Goal: Task Accomplishment & Management: Complete application form

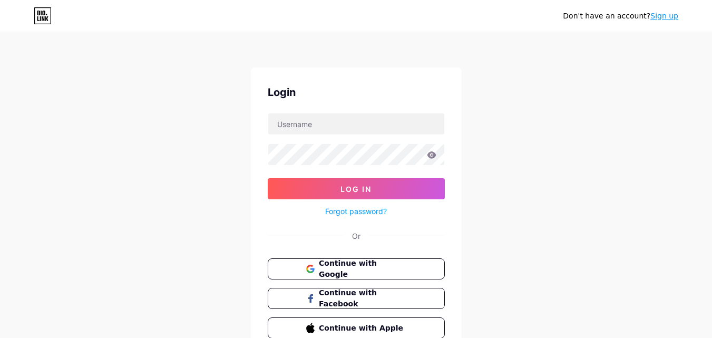
click at [442, 83] on div "Login Log In Forgot password? Or Continue with Google Continue with Facebook Co…" at bounding box center [356, 211] width 211 height 288
click at [428, 258] on button "Continue with Google" at bounding box center [356, 269] width 180 height 22
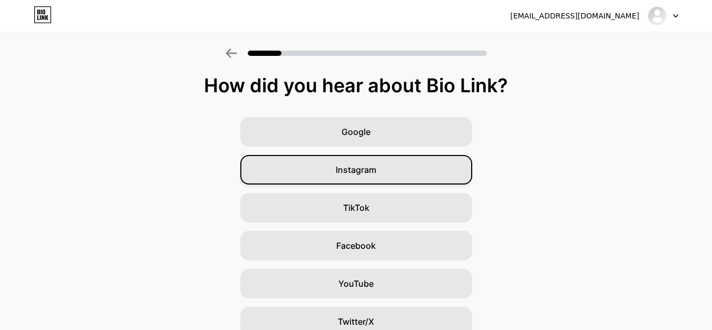
click at [314, 171] on div "Instagram" at bounding box center [356, 169] width 232 height 29
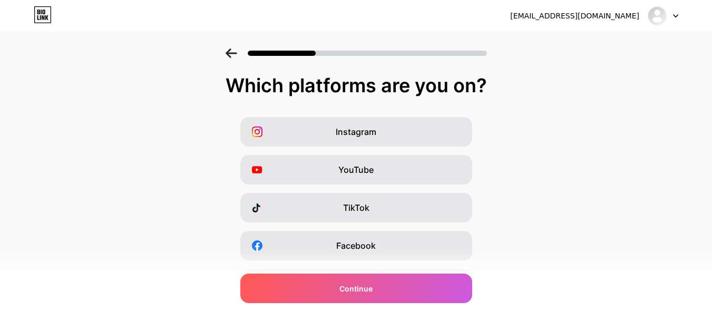
click at [231, 52] on icon at bounding box center [230, 52] width 11 height 9
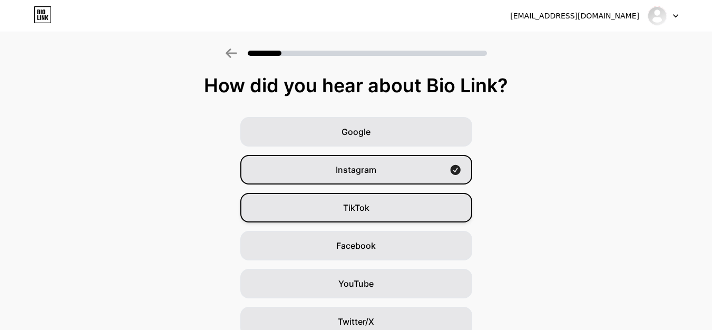
click at [388, 211] on div "TikTok" at bounding box center [356, 207] width 232 height 29
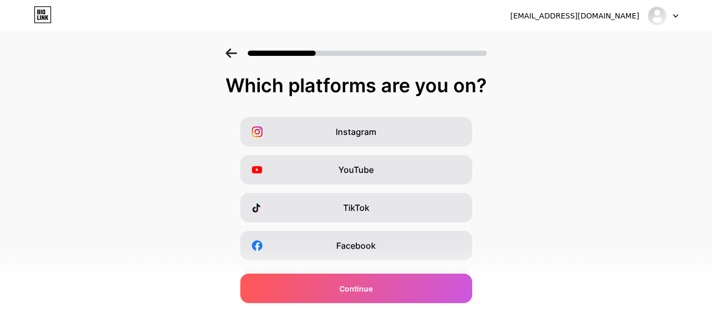
click at [235, 54] on icon at bounding box center [231, 52] width 12 height 9
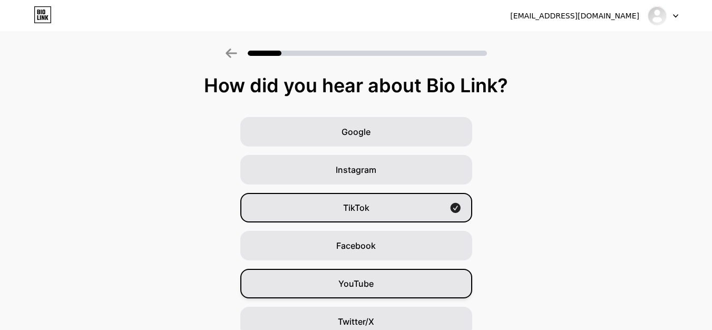
click at [361, 272] on div "YouTube" at bounding box center [356, 283] width 232 height 29
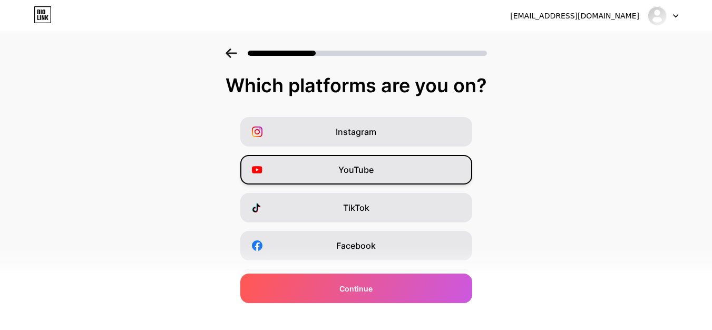
click at [321, 165] on div "YouTube" at bounding box center [356, 169] width 232 height 29
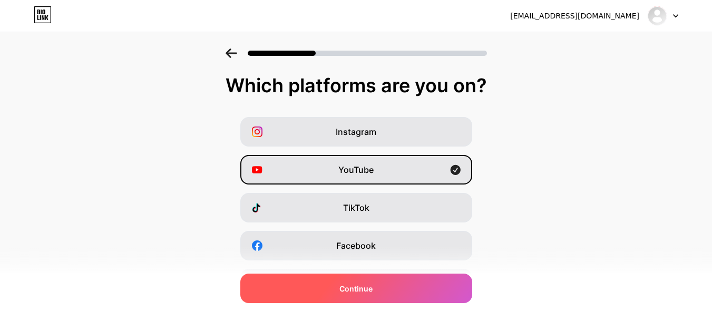
click at [383, 282] on div "Continue" at bounding box center [356, 287] width 232 height 29
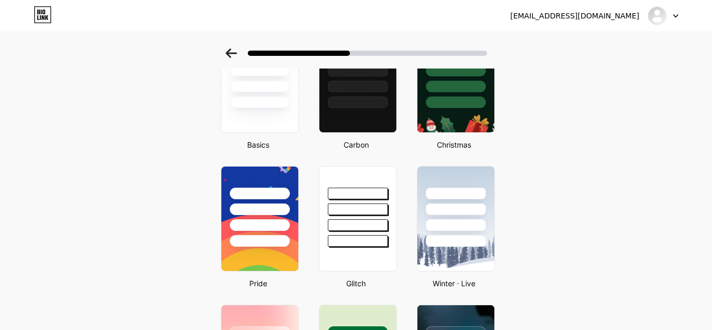
scroll to position [263, 0]
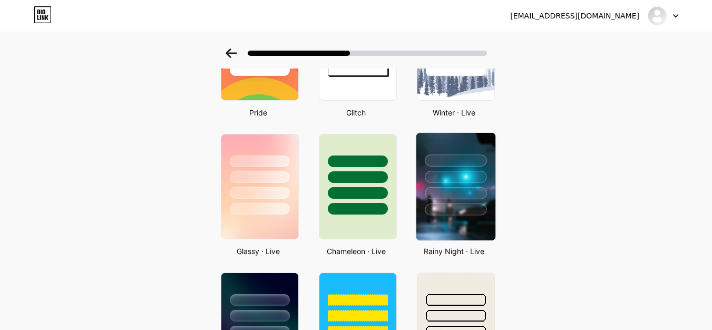
click at [456, 176] on div at bounding box center [456, 177] width 62 height 12
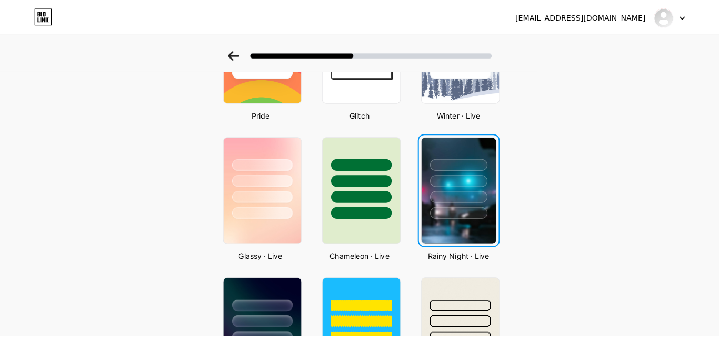
scroll to position [0, 0]
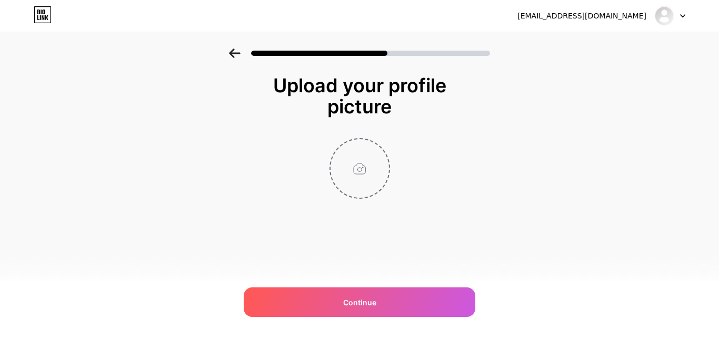
click at [362, 174] on input "file" at bounding box center [360, 168] width 58 height 58
type input "C:\fakepath\Neon Blue White and Black E-Sports Illustrative Gaming Gaming Logo.…"
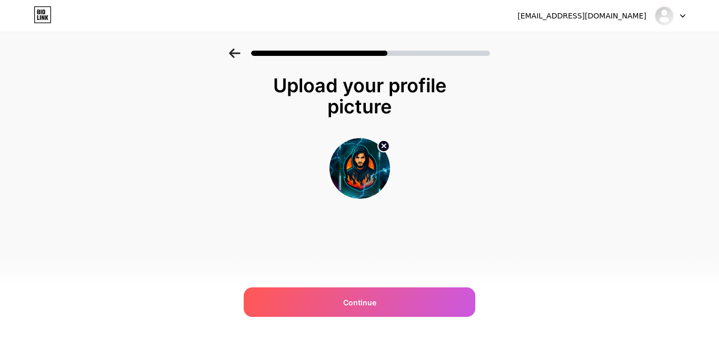
click at [349, 251] on div "arabdurrahman772@gmail.com Logout Link Copied Upload your profile picture Conti…" at bounding box center [359, 169] width 719 height 338
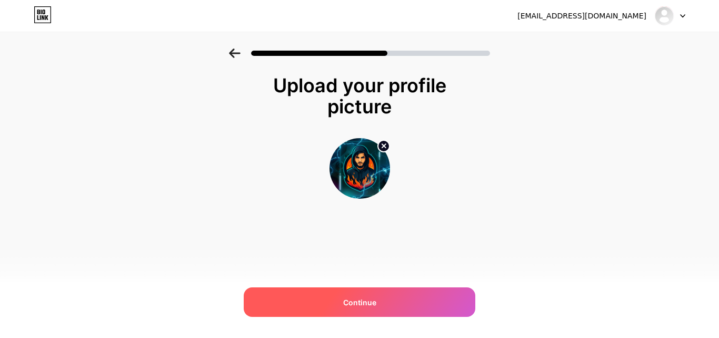
click at [389, 313] on div "Continue" at bounding box center [360, 301] width 232 height 29
